Goal: Transaction & Acquisition: Subscribe to service/newsletter

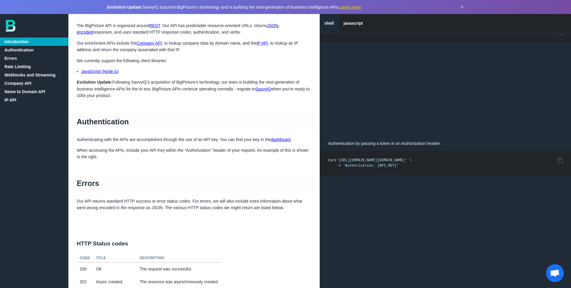
click at [20, 82] on link "Company API" at bounding box center [34, 83] width 68 height 8
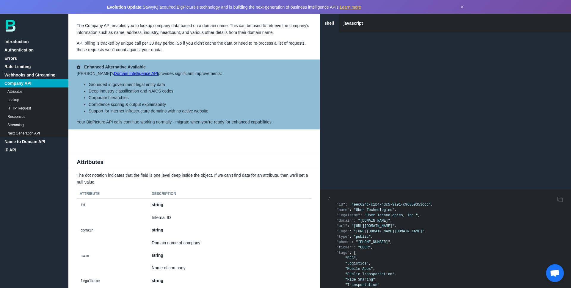
click at [21, 106] on link "HTTP Request" at bounding box center [34, 108] width 68 height 8
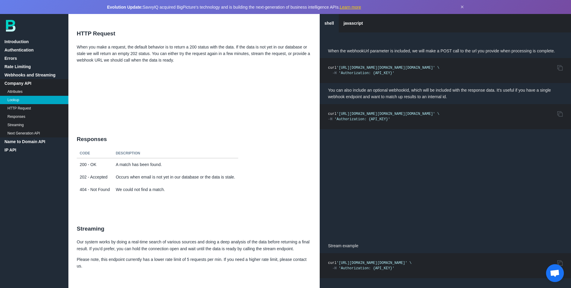
scroll to position [2671, 0]
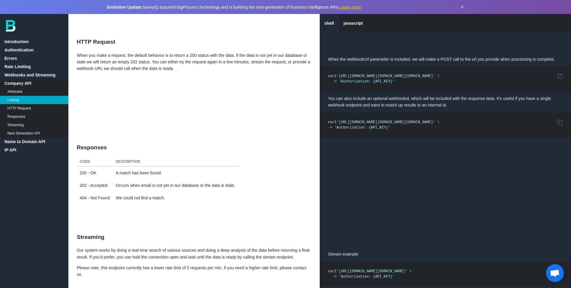
click at [22, 84] on link "Company API" at bounding box center [34, 83] width 68 height 8
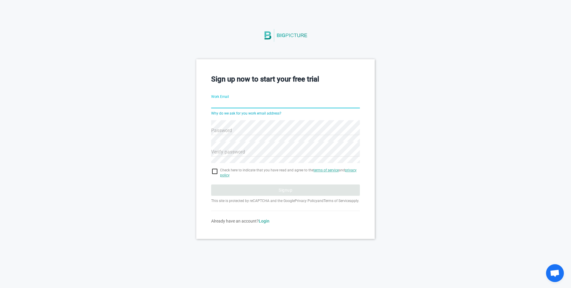
click at [268, 106] on input "Work Email" at bounding box center [285, 103] width 149 height 21
type input "ramin.ai@feedzai.com"
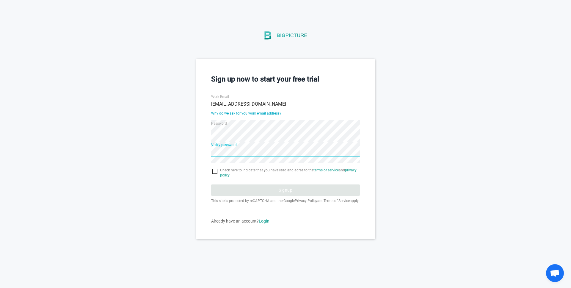
click at [184, 156] on div "Sign up now to start your free trial Work Email ramin.ai@feedzai.com Why do we …" at bounding box center [285, 148] width 571 height 179
click at [214, 171] on input "checkbox" at bounding box center [285, 171] width 149 height 7
checkbox input "true"
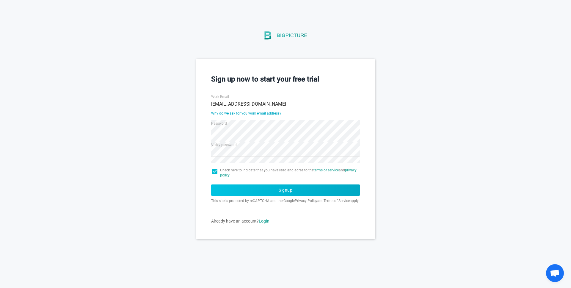
click at [286, 187] on button "Signup" at bounding box center [285, 189] width 149 height 11
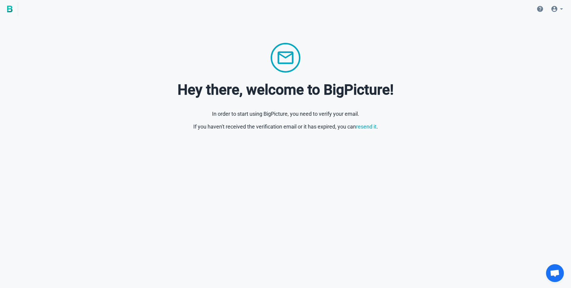
drag, startPoint x: 79, startPoint y: 34, endPoint x: 69, endPoint y: 0, distance: 35.1
click at [79, 34] on div "Hey there, welcome to BigPicture! In order to start using BigPicture, you need …" at bounding box center [285, 65] width 571 height 131
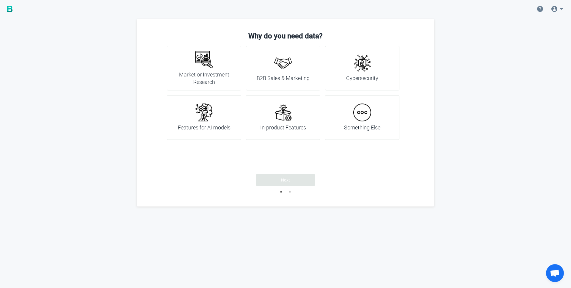
click at [380, 78] on div "Cybersecurity" at bounding box center [362, 68] width 74 height 45
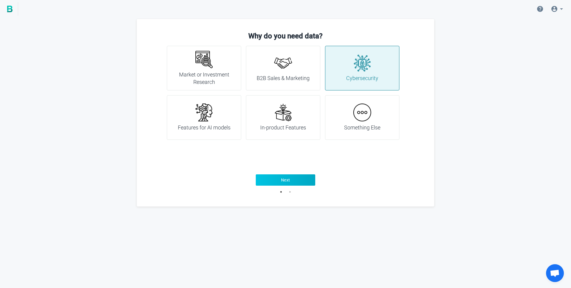
click at [300, 181] on button "Next" at bounding box center [286, 179] width 60 height 11
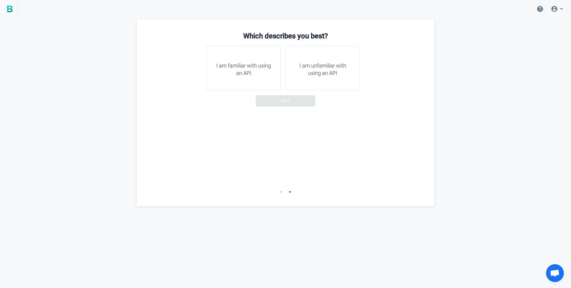
click at [256, 82] on div "I am familiar with using an API" at bounding box center [243, 68] width 74 height 45
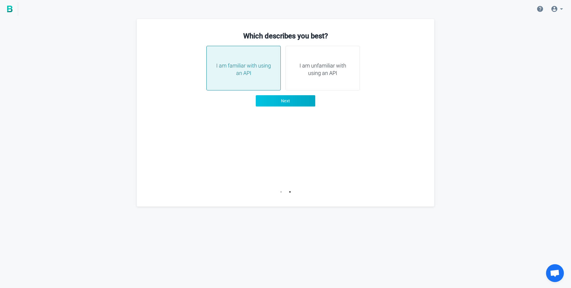
click at [290, 103] on button "Next" at bounding box center [286, 100] width 60 height 11
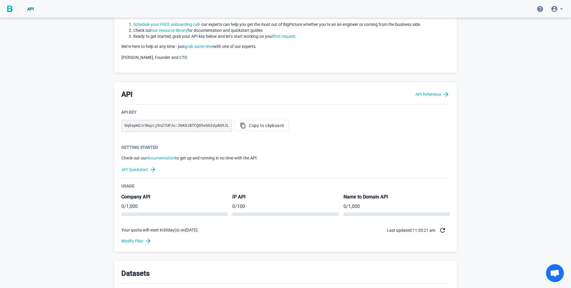
scroll to position [65, 0]
click at [256, 126] on span "Copy to clipboard" at bounding box center [262, 125] width 45 height 6
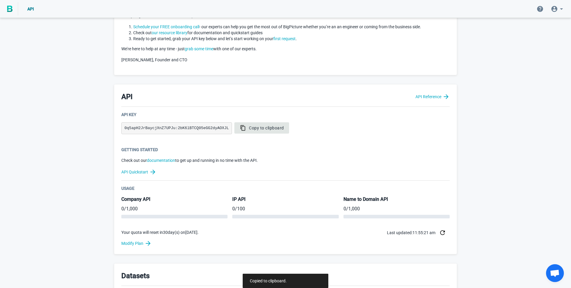
scroll to position [59, 0]
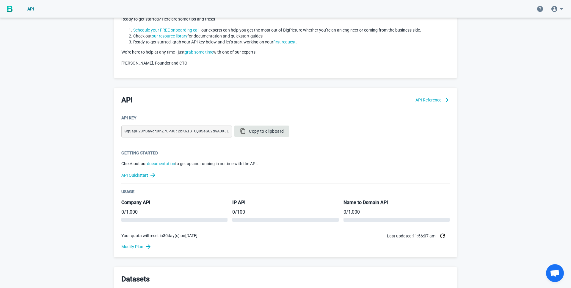
click at [281, 131] on span "Copy to clipboard" at bounding box center [262, 131] width 45 height 6
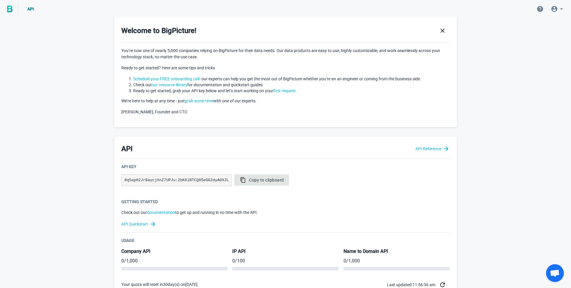
scroll to position [0, 0]
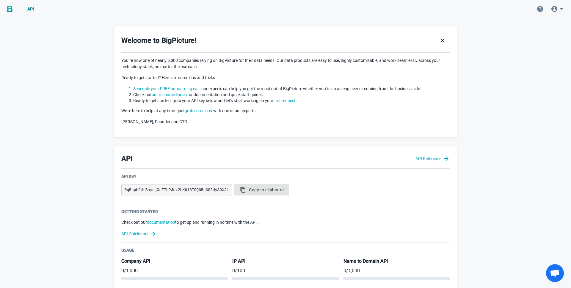
click at [261, 189] on span "Copy to clipboard" at bounding box center [262, 190] width 45 height 6
